Goal: Transaction & Acquisition: Purchase product/service

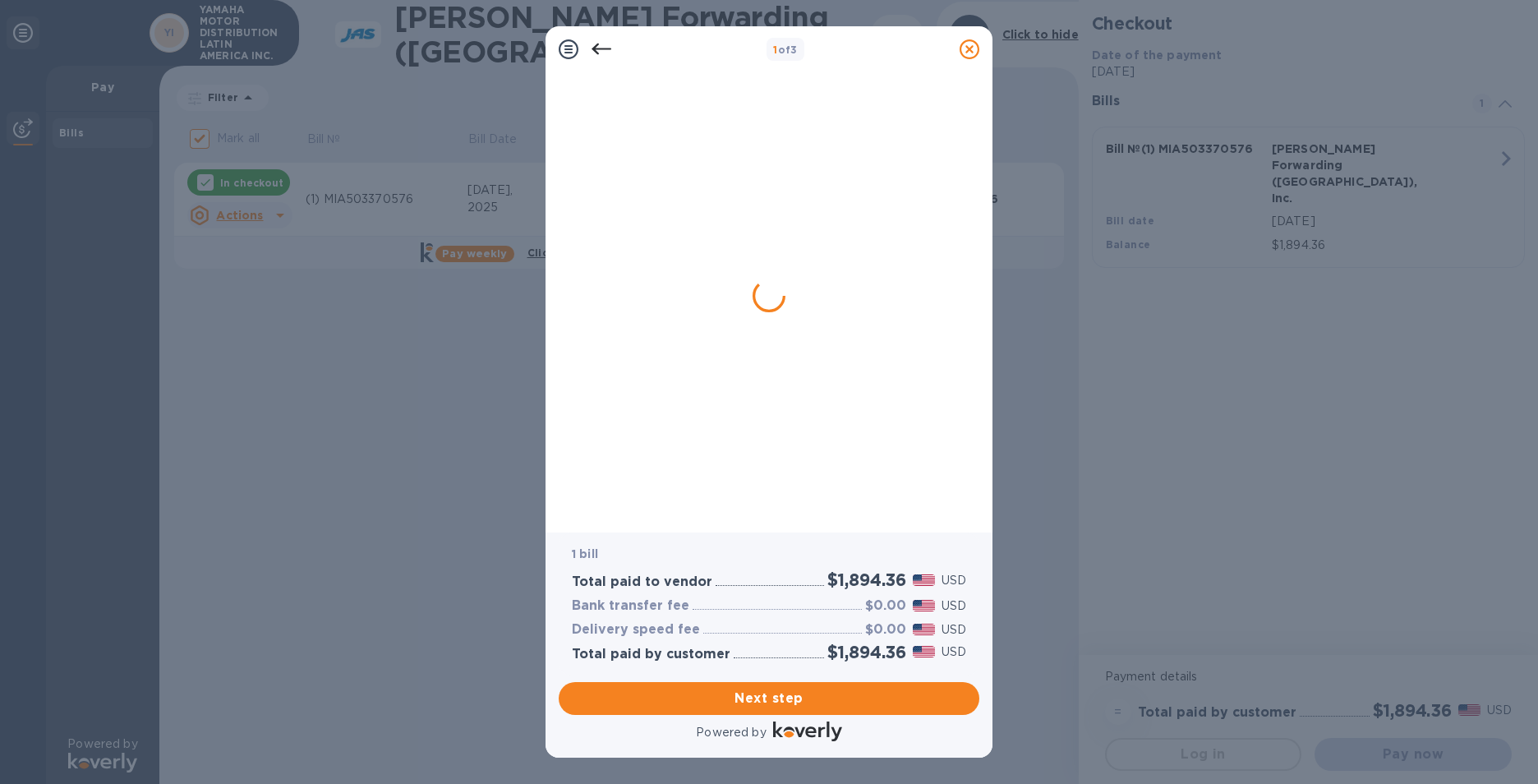
checkbox input "false"
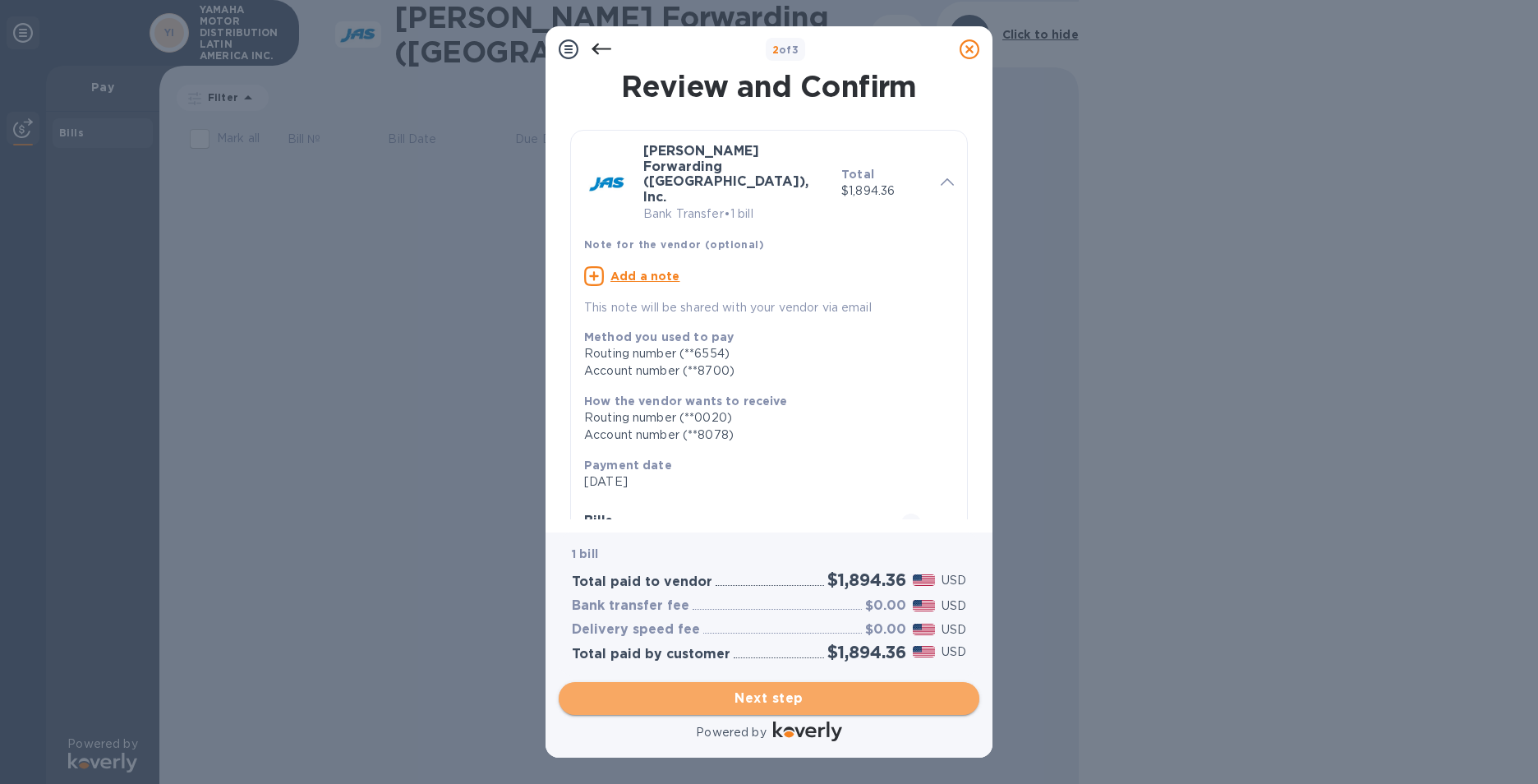
click at [790, 698] on span "Next step" at bounding box center [769, 699] width 394 height 19
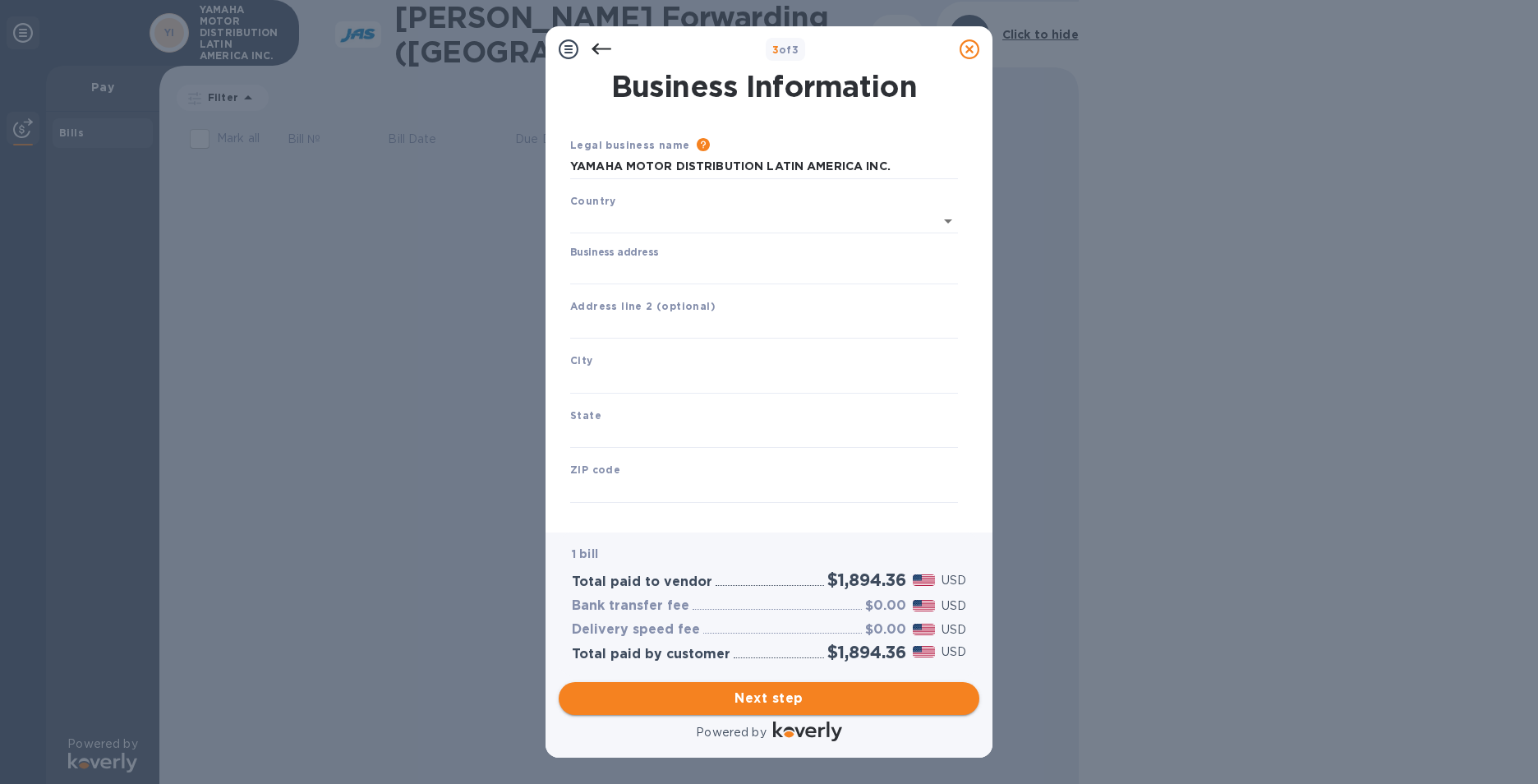
type input "[GEOGRAPHIC_DATA]"
click at [596, 260] on input "Business address" at bounding box center [765, 268] width 388 height 24
type input "[STREET_ADDRESS]. Suite 790."
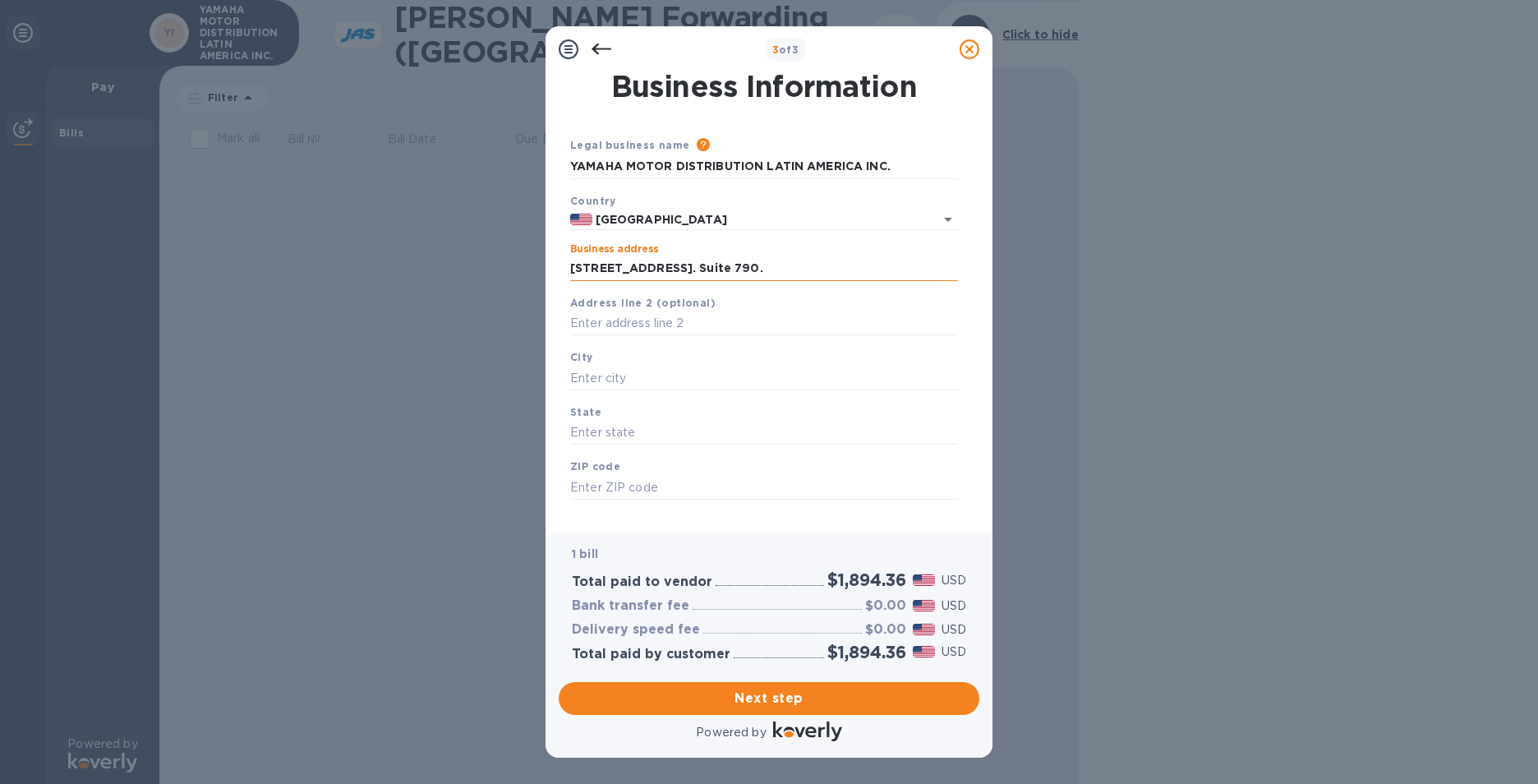
type input "[GEOGRAPHIC_DATA]"
type input "FL"
type input "33126"
click at [782, 699] on span "Next step" at bounding box center [769, 699] width 394 height 19
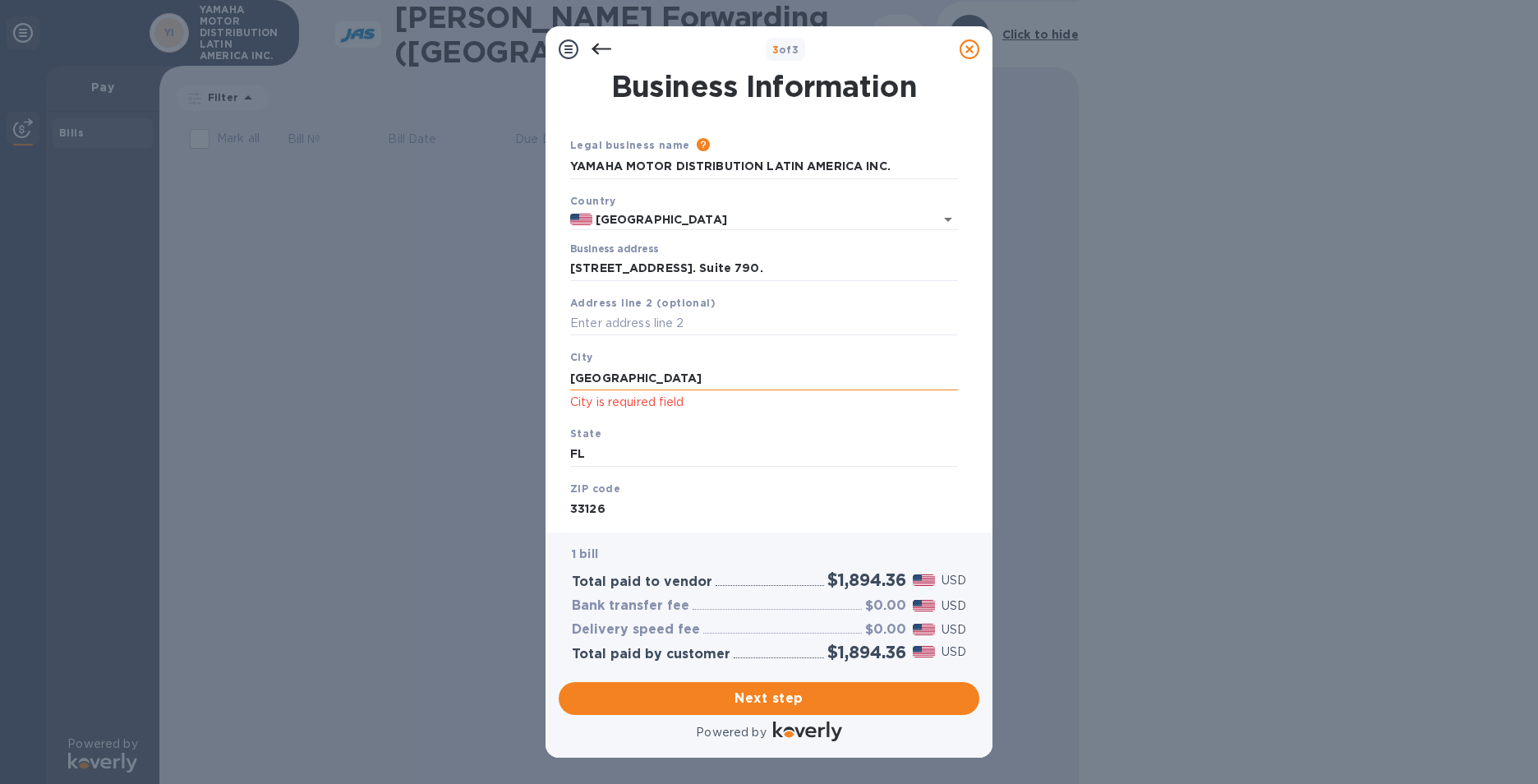
click at [630, 383] on input "[GEOGRAPHIC_DATA]" at bounding box center [765, 377] width 388 height 24
type input "M"
type input "[GEOGRAPHIC_DATA]"
click at [762, 700] on span "Next step" at bounding box center [769, 699] width 394 height 19
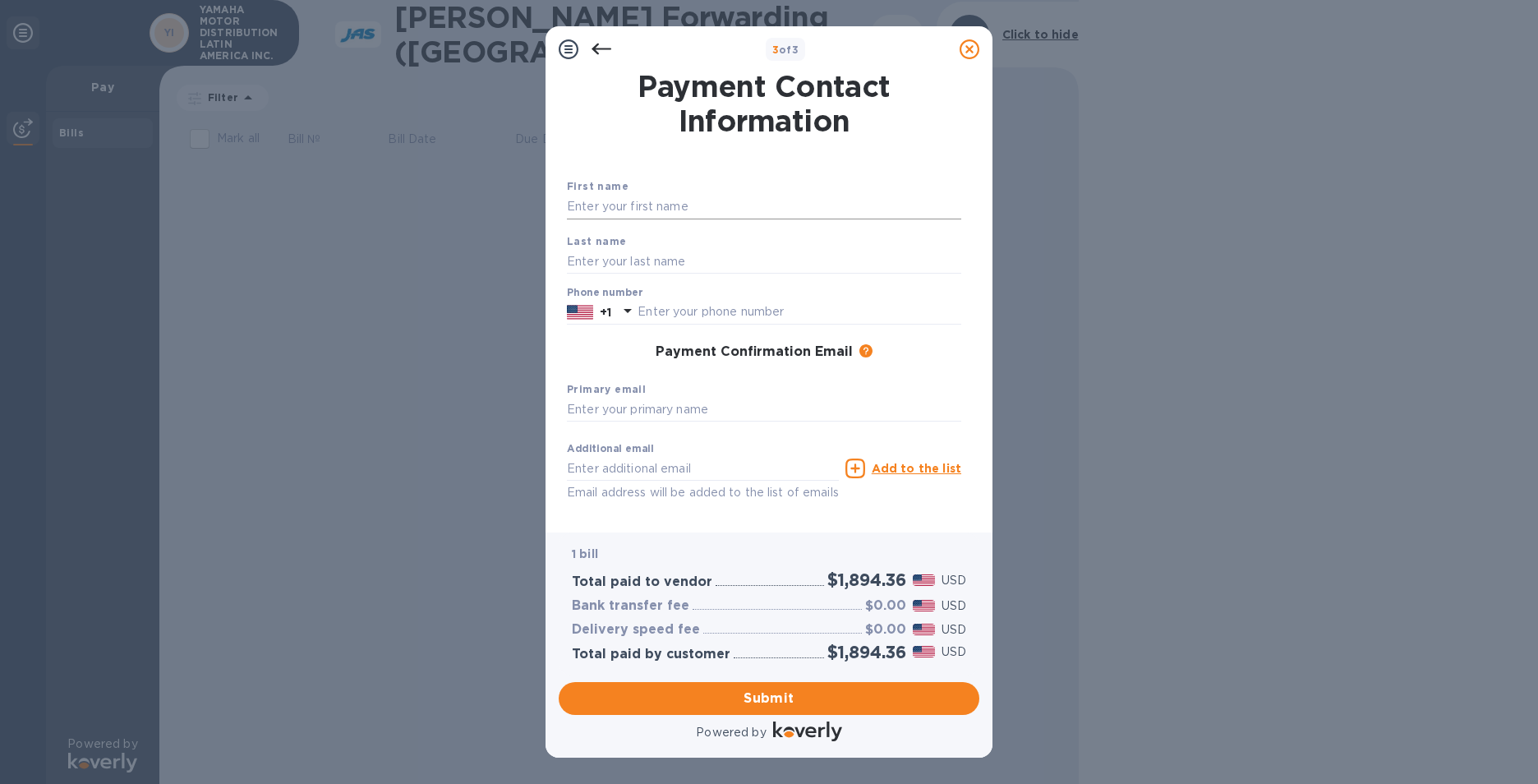
click at [582, 212] on input "text" at bounding box center [764, 207] width 394 height 24
type input "[PERSON_NAME]"
type input "3052655905"
type input "[PERSON_NAME][EMAIL_ADDRESS][DOMAIN_NAME]"
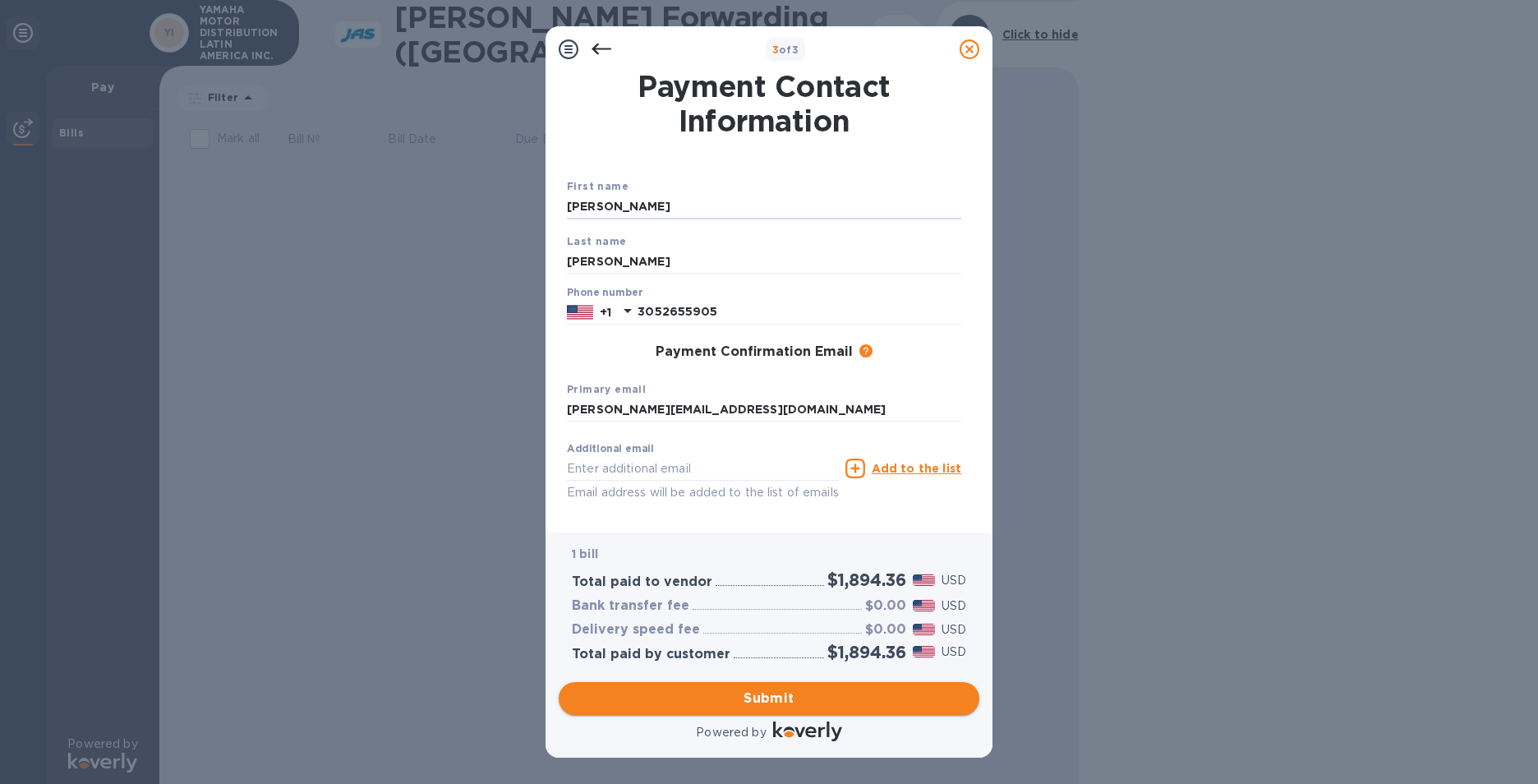
click at [770, 700] on span "Submit" at bounding box center [769, 699] width 394 height 19
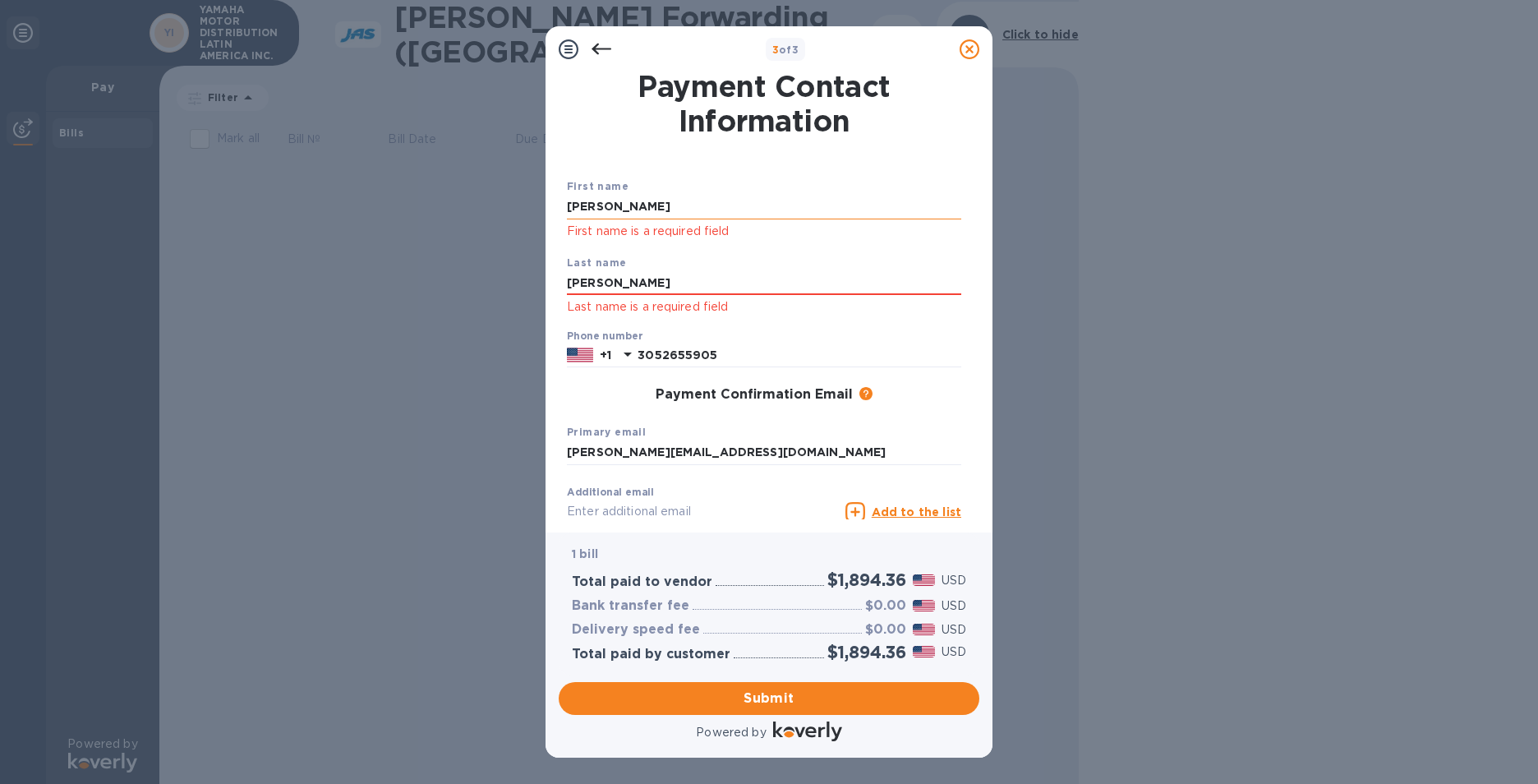
click at [650, 212] on input "[PERSON_NAME]" at bounding box center [764, 207] width 394 height 24
type input "[PERSON_NAME]"
click at [916, 264] on div "Last name [PERSON_NAME] Last name is a required field" at bounding box center [764, 285] width 408 height 77
click at [644, 274] on input "[PERSON_NAME]" at bounding box center [764, 282] width 394 height 24
type input "[PERSON_NAME]"
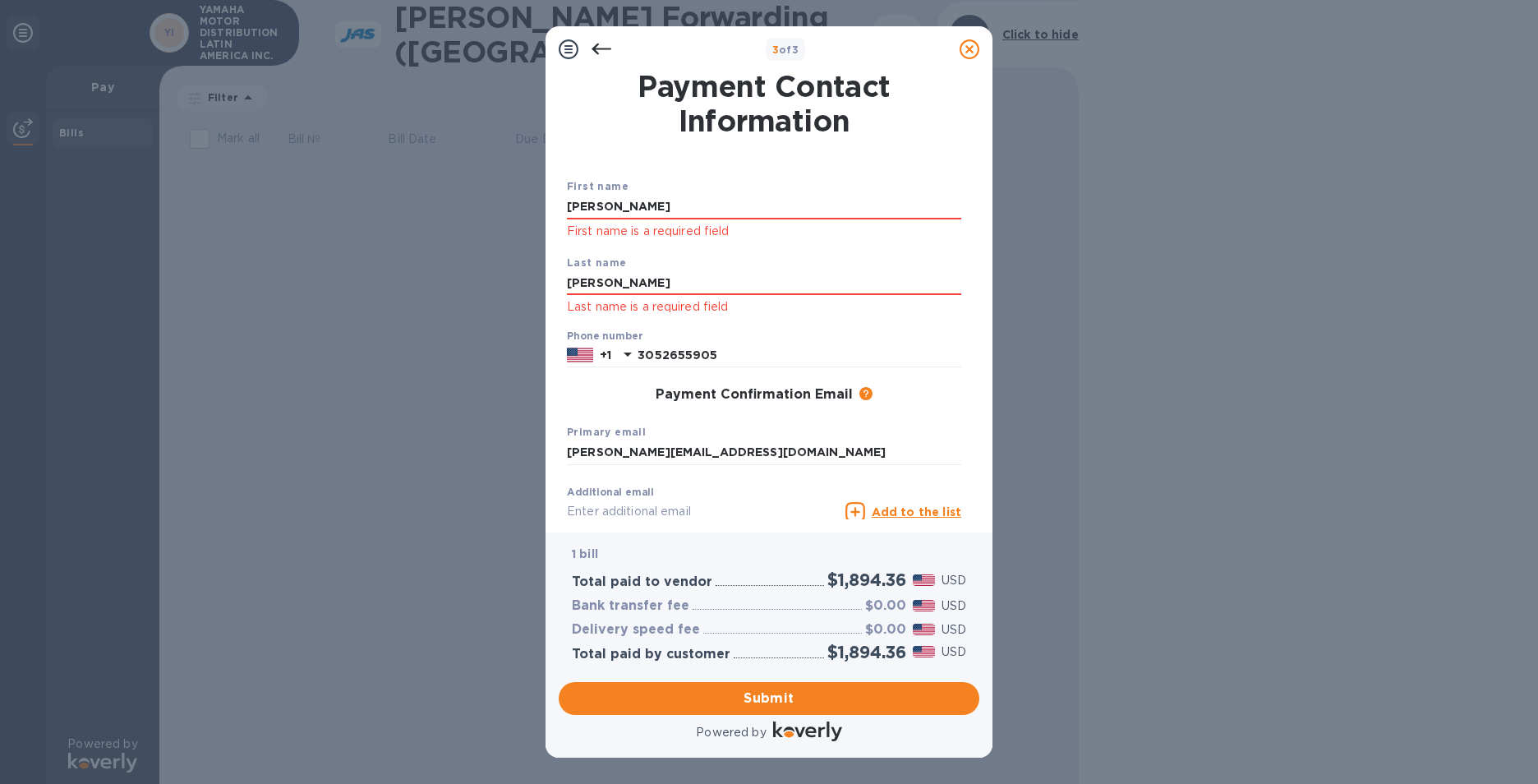
click at [896, 335] on div "Phone number [PHONE_NUMBER]" at bounding box center [764, 348] width 394 height 38
click at [769, 690] on span "Submit" at bounding box center [769, 699] width 394 height 19
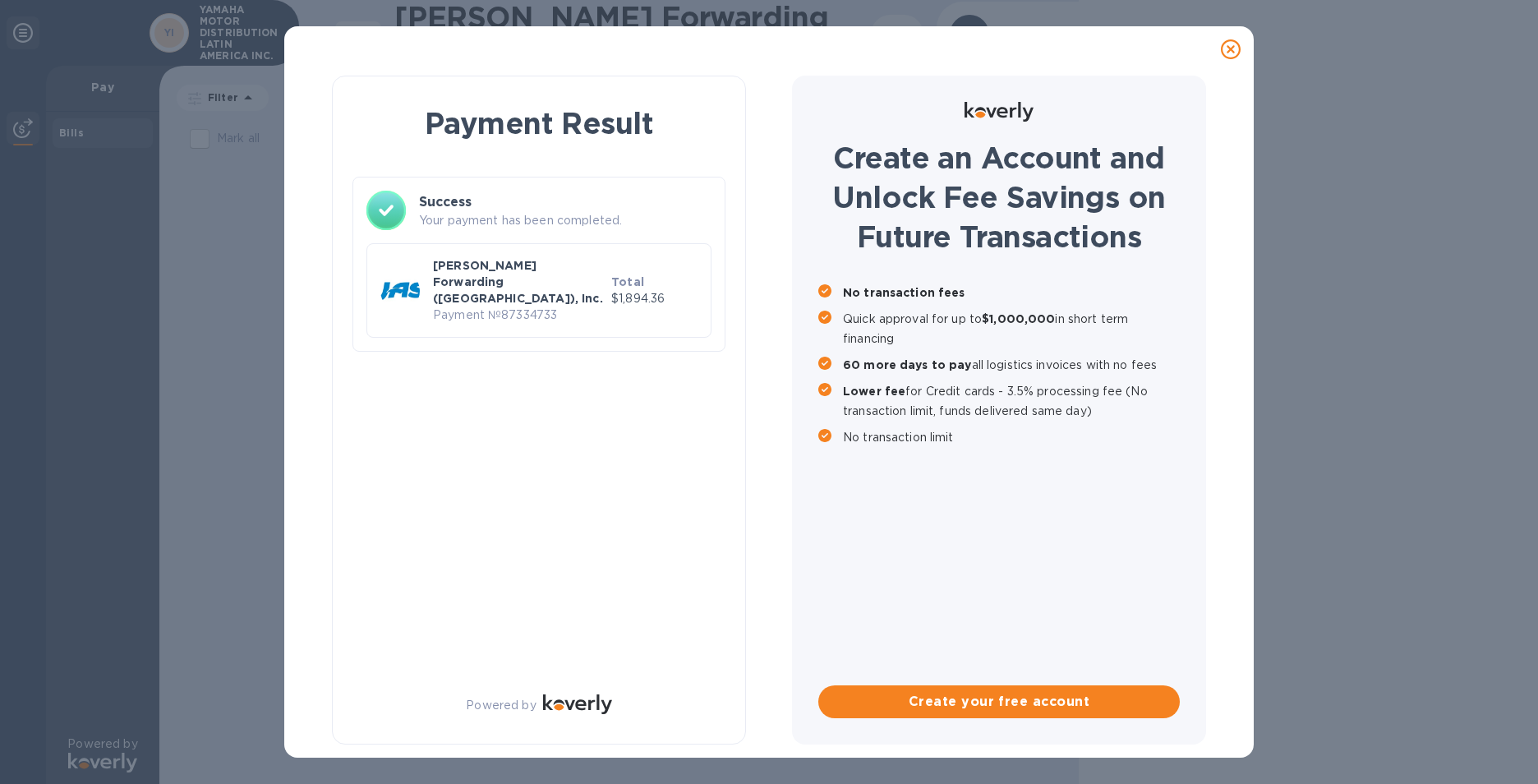
click at [1284, 614] on div "Payment Result Success Your payment has been completed. [PERSON_NAME] Forwardin…" at bounding box center [769, 392] width 1538 height 784
